Goal: Task Accomplishment & Management: Complete application form

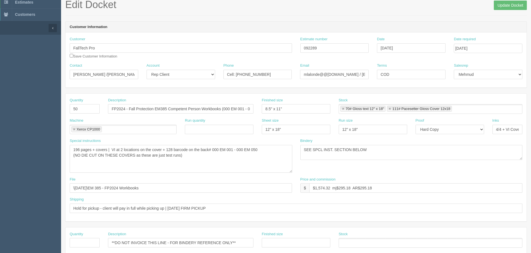
scroll to position [28, 0]
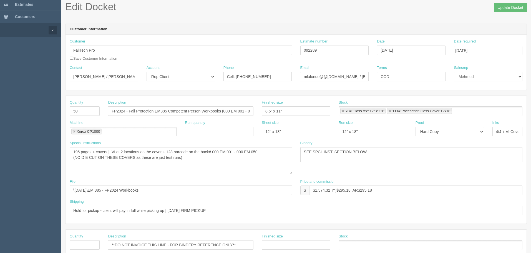
click at [148, 159] on textarea "196 pages + covers | VI at 2 locations on the cover + 128 barcode on the back# …" at bounding box center [181, 161] width 223 height 28
drag, startPoint x: 326, startPoint y: 47, endPoint x: 222, endPoint y: 34, distance: 104.3
click at [289, 49] on div "Customer FallTech Pro Save Customer Information Estimate number 092289 Date [DA…" at bounding box center [296, 52] width 461 height 26
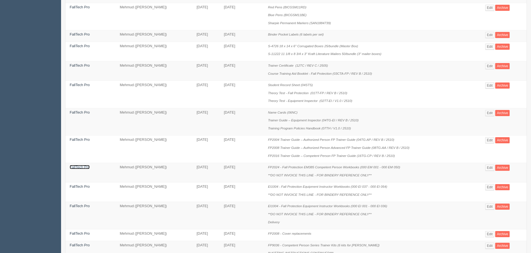
click at [89, 166] on link "FallTech Pro" at bounding box center [80, 167] width 20 height 4
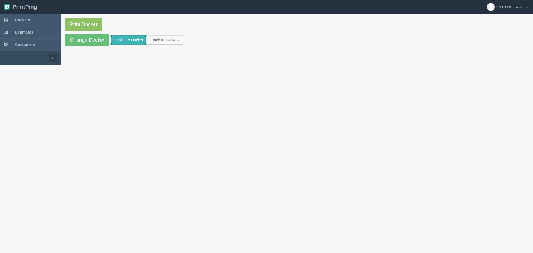
click at [125, 37] on link "Duplicate Docket" at bounding box center [128, 39] width 37 height 9
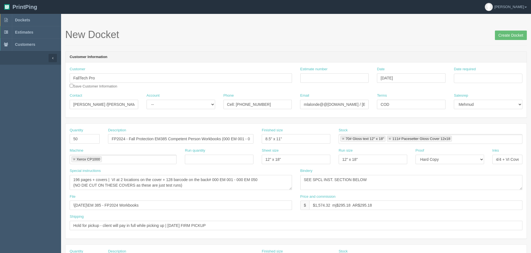
click at [245, 137] on input "FP2024 - Fall Protection EM385 Competent Person Workbooks (000 EM 001 - 000 EM …" at bounding box center [180, 138] width 145 height 9
drag, startPoint x: 226, startPoint y: 139, endPoint x: 234, endPoint y: 144, distance: 9.3
click at [227, 139] on input "FP2024 - Fall Protection EM385 Competent Person Workbooks (000 EM 001 - 000 EM …" at bounding box center [180, 138] width 145 height 9
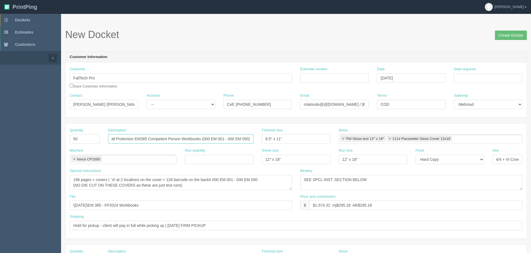
paste input "51 - 000 EM 063"
type input "FP2024 - Fall Protection EM385 Competent Person Workbooks (000 EM 051 - 000 EM …"
drag, startPoint x: 82, startPoint y: 138, endPoint x: 31, endPoint y: 135, distance: 51.1
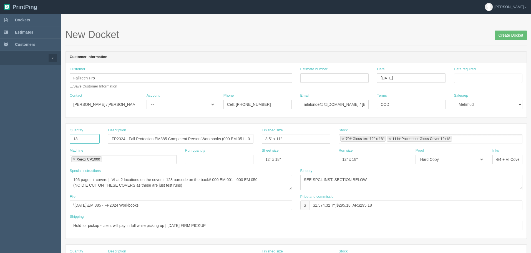
type input "13"
drag, startPoint x: 225, startPoint y: 139, endPoint x: 230, endPoint y: 144, distance: 6.9
click at [225, 139] on input "FP2024 - Fall Protection EM385 Competent Person Workbooks (000 EM 051 - 000 EM …" at bounding box center [180, 138] width 145 height 9
drag, startPoint x: 217, startPoint y: 180, endPoint x: 286, endPoint y: 173, distance: 68.9
click at [286, 173] on div "Special instructions 196 pages + covers | VI at 2 locations on the cover + 128 …" at bounding box center [181, 179] width 222 height 22
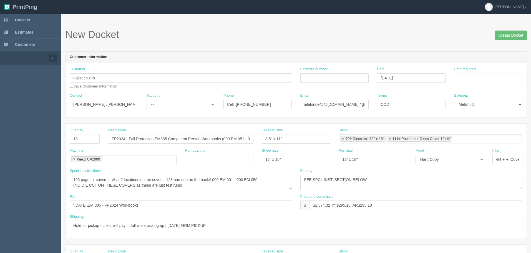
paste textarea "51 - 000 EM 063"
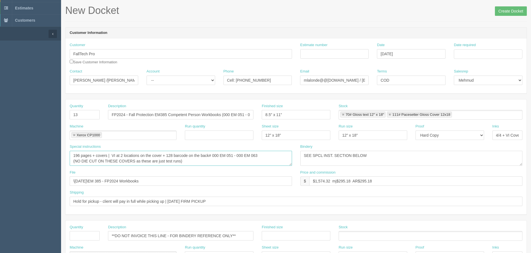
scroll to position [56, 0]
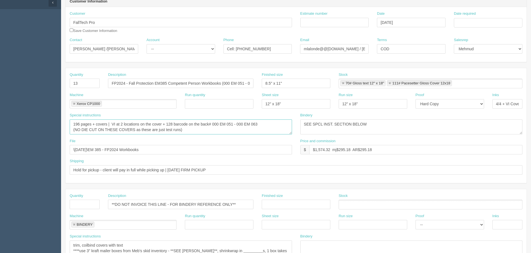
type textarea "196 pages + covers | VI at 2 locations on the cover + 128 barcode on the back# …"
drag, startPoint x: 315, startPoint y: 149, endPoint x: 533, endPoint y: 95, distance: 224.5
click at [531, 95] on html "PrintPing Zack Edit account ( [PERSON_NAME][EMAIL_ADDRESS][DOMAIN_NAME] ) Logou…" at bounding box center [265, 196] width 531 height 504
paste input "112.04"
type input "$597.55 mj$112.04 AR$112.04"
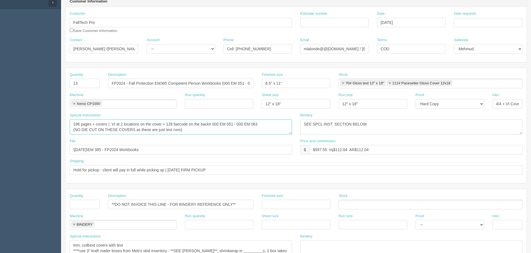
click at [129, 128] on textarea "196 pages + covers | VI at 2 locations on the cover + 128 barcode on the back# …" at bounding box center [181, 126] width 222 height 15
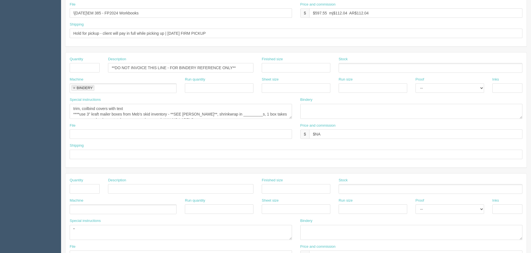
scroll to position [194, 0]
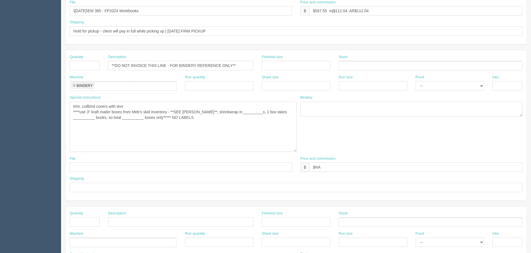
drag, startPoint x: 290, startPoint y: 115, endPoint x: 295, endPoint y: 150, distance: 35.6
click at [295, 150] on textarea "trim, coilbind covers with text ****use 3" kraft mailer boxes from Meb's skid i…" at bounding box center [183, 127] width 227 height 50
click at [260, 131] on textarea "trim, coilbind covers with text ****use 3" kraft mailer boxes from Meb's skid i…" at bounding box center [183, 127] width 227 height 50
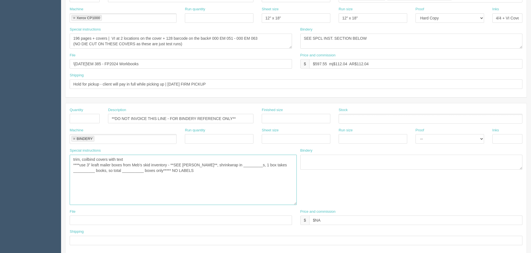
scroll to position [139, 0]
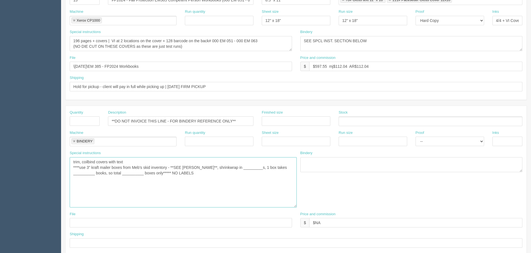
click at [245, 167] on textarea "trim, coilbind covers with text ****use 3" kraft mailer boxes from Meb's skid i…" at bounding box center [183, 182] width 227 height 50
click at [285, 169] on textarea "trim, coilbind covers with text ****use 3" kraft mailer boxes from Meb's skid i…" at bounding box center [183, 182] width 227 height 50
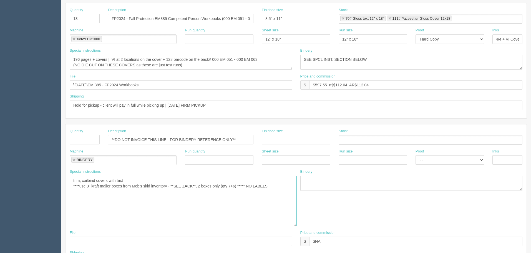
scroll to position [111, 0]
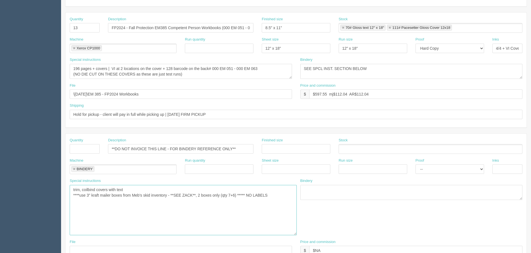
type textarea "trim, coilbind covers with text ****use 3" kraft mailer boxes from Meb's skid i…"
click at [175, 113] on input "Hold for pickup - client will pay in full while picking up | [DATE] FIRM PICKUP" at bounding box center [296, 114] width 453 height 9
type input "Hold for pickup - client will pay in full while picking up | [DATE] Noon PICKUP…"
click at [173, 95] on input "\[DATE]\EM 385 - FP2024 Workbooks" at bounding box center [181, 93] width 222 height 9
click at [187, 75] on textarea "196 pages + covers | VI at 2 locations on the cover + 128 barcode on the back# …" at bounding box center [181, 71] width 222 height 15
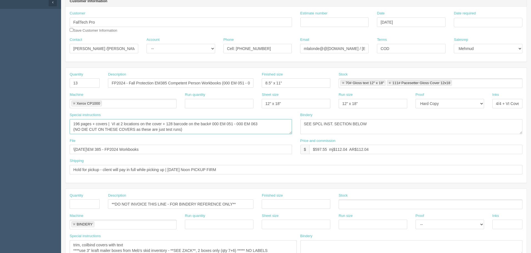
scroll to position [56, 0]
click at [176, 46] on select "-- Existing Client Allrush Client Rep Client" at bounding box center [181, 48] width 69 height 9
select select "Rep Client"
click at [147, 44] on select "-- Existing Client Allrush Client Rep Client" at bounding box center [181, 48] width 69 height 9
click at [336, 21] on input "Estimate number" at bounding box center [334, 22] width 69 height 9
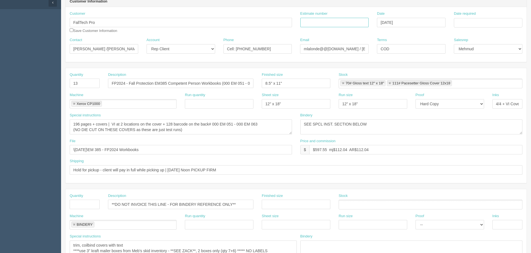
click at [340, 22] on input "Estimate number" at bounding box center [334, 22] width 69 height 9
type input "092771"
type input "[DATE]"
click at [481, 59] on td "8" at bounding box center [481, 60] width 8 height 8
type input "[DATE]"
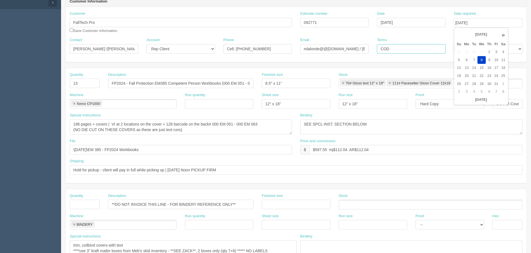
click at [398, 48] on input "COD" at bounding box center [411, 48] width 69 height 9
click at [237, 102] on input "text" at bounding box center [219, 103] width 69 height 9
click at [237, 84] on input "FP2024 - Fall Protection EM385 Competent Person Workbooks (000 EM 051 - 000 EM …" at bounding box center [180, 83] width 145 height 9
click at [390, 127] on textarea "SEE SPCL INST. SECTION BELOW" at bounding box center [411, 126] width 222 height 15
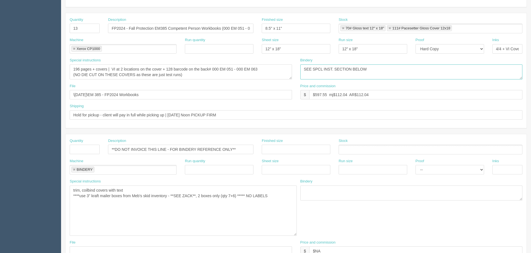
scroll to position [111, 0]
click at [78, 192] on textarea "trim, coilbind covers with text ****use 3" kraft mailer boxes from Meb's skid i…" at bounding box center [183, 210] width 227 height 50
type textarea "trim, coilbind covers with text **use 3" kraft mailer boxes from Meb's skid inv…"
click at [200, 73] on textarea "196 pages + covers | VI at 2 locations on the cover + 128 barcode on the back# …" at bounding box center [181, 71] width 222 height 15
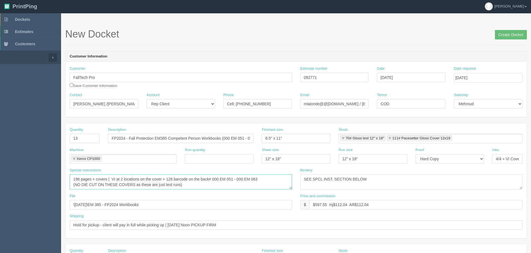
scroll to position [0, 0]
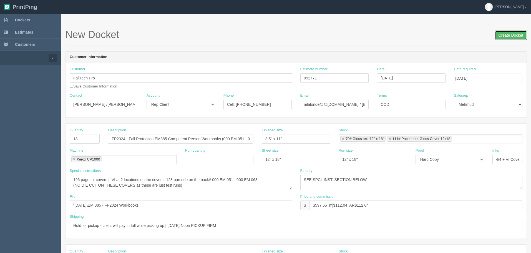
click at [503, 36] on input "Create Docket" at bounding box center [511, 35] width 32 height 9
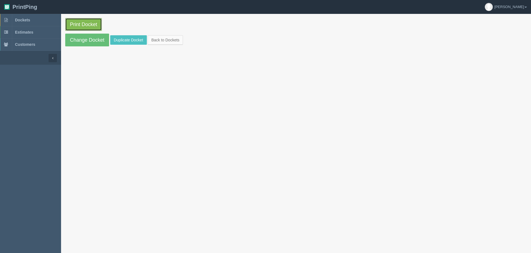
click at [84, 23] on link "Print Docket" at bounding box center [83, 24] width 37 height 13
click at [30, 20] on span "Dockets" at bounding box center [22, 20] width 15 height 4
